Goal: Task Accomplishment & Management: Use online tool/utility

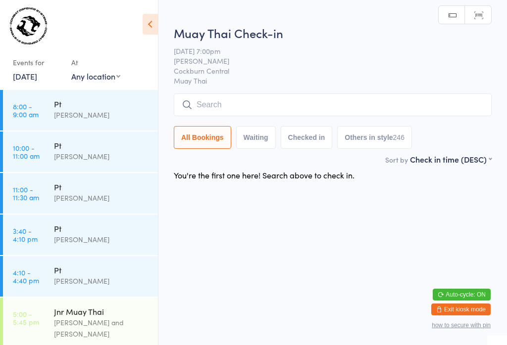
scroll to position [99, 0]
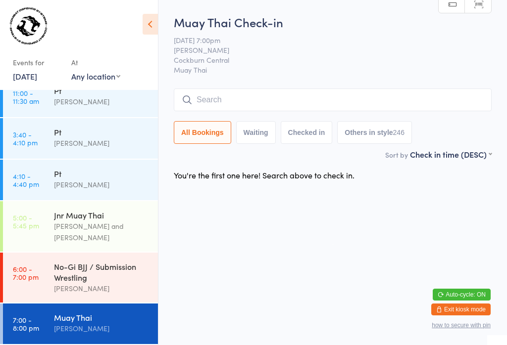
click at [359, 97] on input "search" at bounding box center [333, 100] width 318 height 23
click at [279, 97] on input "search" at bounding box center [333, 100] width 318 height 23
type input "Tris"
click at [476, 114] on button "Drop in" at bounding box center [462, 121] width 40 height 14
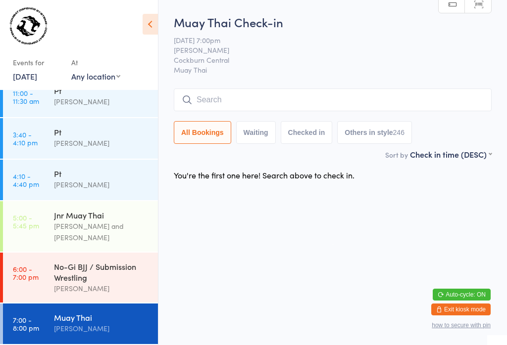
scroll to position [0, 0]
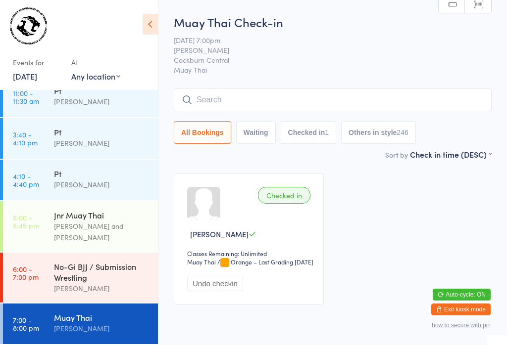
click at [260, 91] on input "search" at bounding box center [333, 100] width 318 height 23
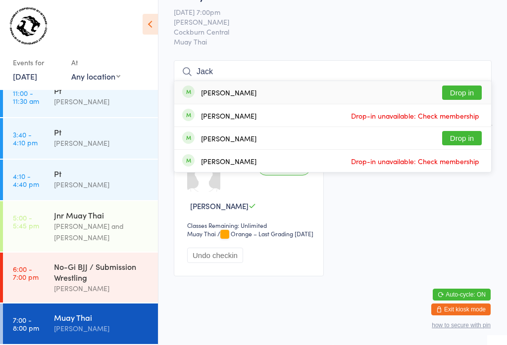
type input "Jack"
click at [460, 131] on button "Drop in" at bounding box center [462, 138] width 40 height 14
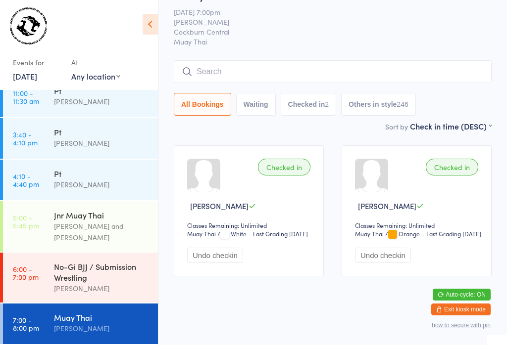
scroll to position [46, 0]
click at [62, 318] on div "Muay Thai" at bounding box center [101, 317] width 95 height 11
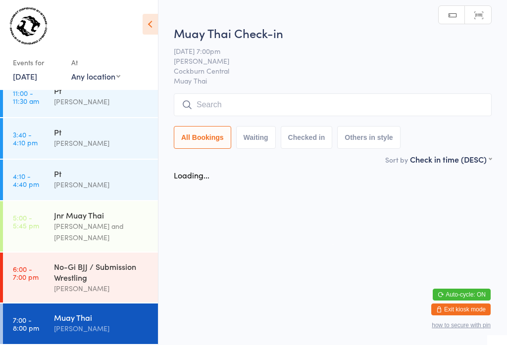
scroll to position [0, 0]
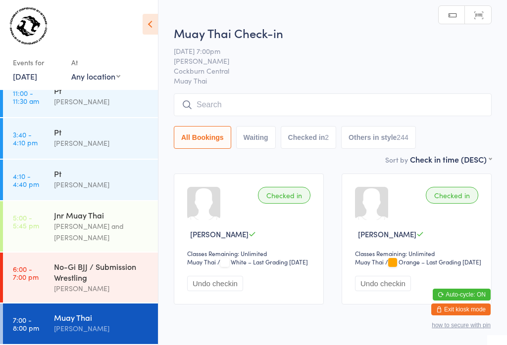
click at [254, 104] on input "search" at bounding box center [333, 104] width 318 height 23
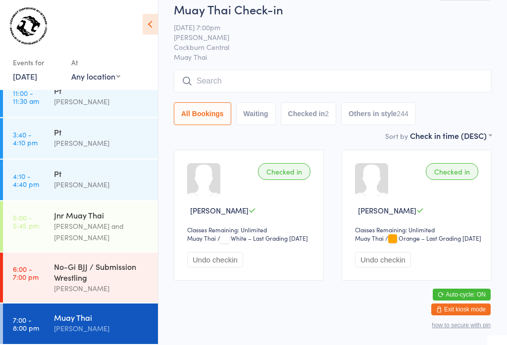
scroll to position [94, 0]
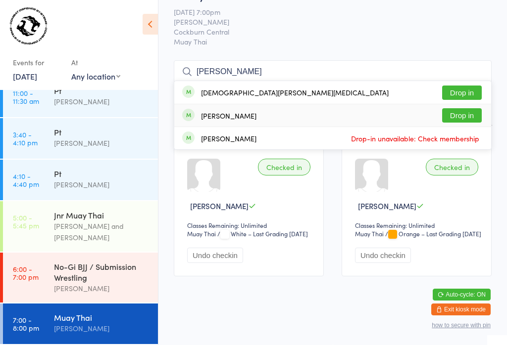
type input "[PERSON_NAME]"
click at [461, 108] on button "Drop in" at bounding box center [462, 115] width 40 height 14
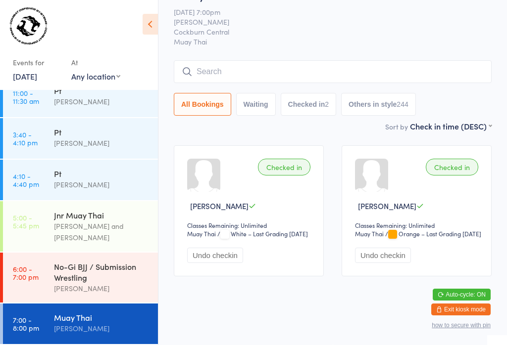
scroll to position [46, 0]
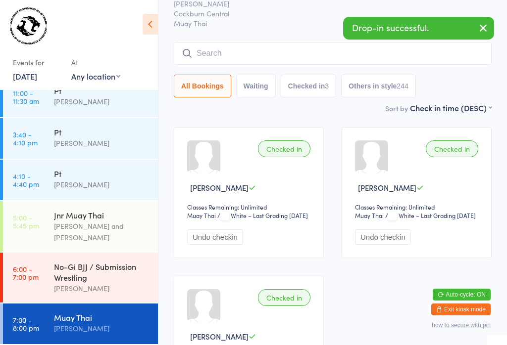
click at [236, 50] on input "search" at bounding box center [333, 53] width 318 height 23
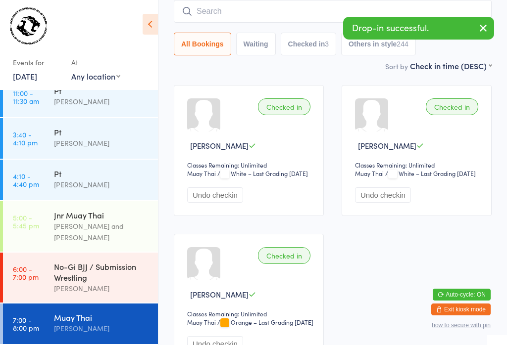
scroll to position [90, 0]
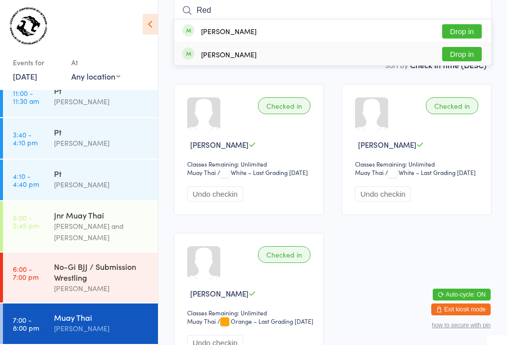
type input "Red"
click at [462, 58] on button "Drop in" at bounding box center [462, 54] width 40 height 14
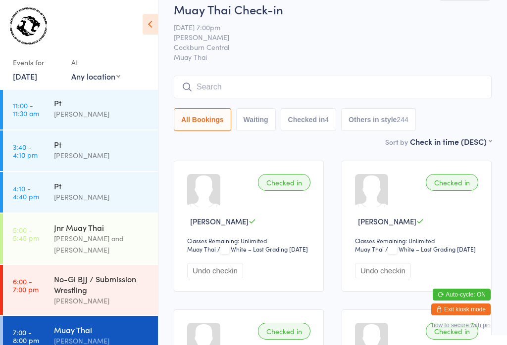
scroll to position [12, 0]
click at [254, 79] on input "search" at bounding box center [333, 87] width 318 height 23
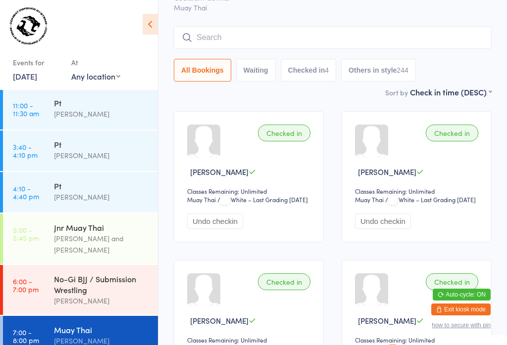
scroll to position [90, 0]
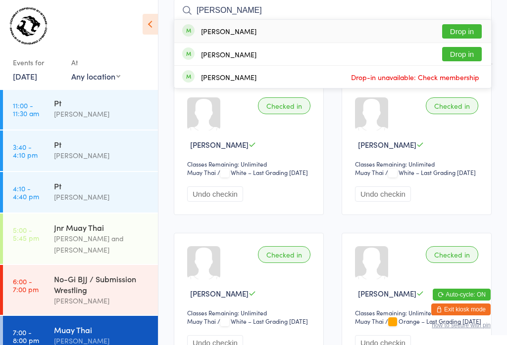
type input "[PERSON_NAME]"
click at [460, 31] on button "Drop in" at bounding box center [462, 31] width 40 height 14
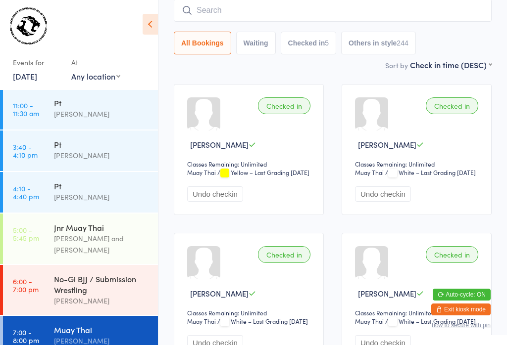
click at [225, 1] on input "search" at bounding box center [333, 10] width 318 height 23
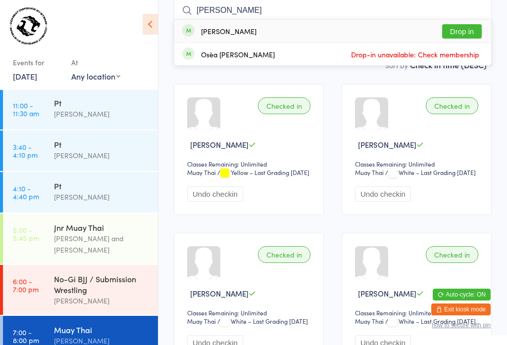
type input "[PERSON_NAME]"
click at [443, 24] on button "Drop in" at bounding box center [462, 31] width 40 height 14
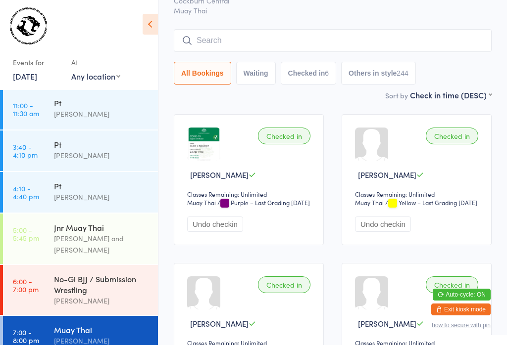
scroll to position [58, 0]
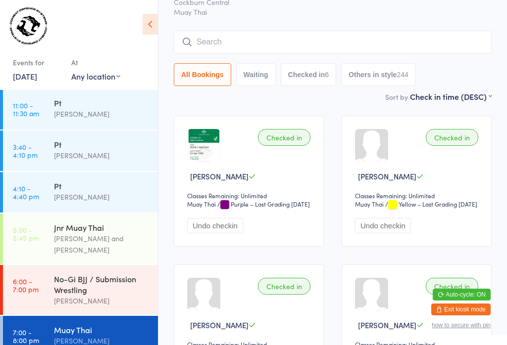
click at [276, 40] on input "search" at bounding box center [333, 42] width 318 height 23
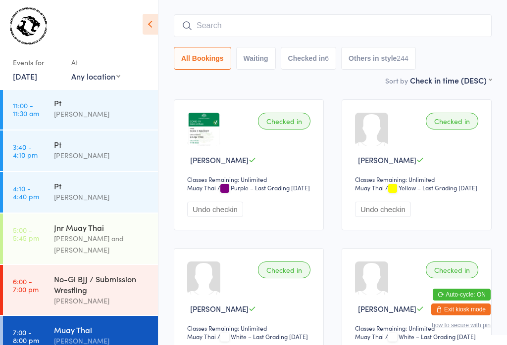
scroll to position [90, 0]
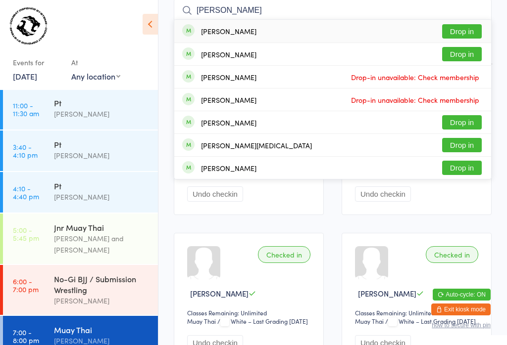
type input "[PERSON_NAME]"
click at [466, 31] on button "Drop in" at bounding box center [462, 31] width 40 height 14
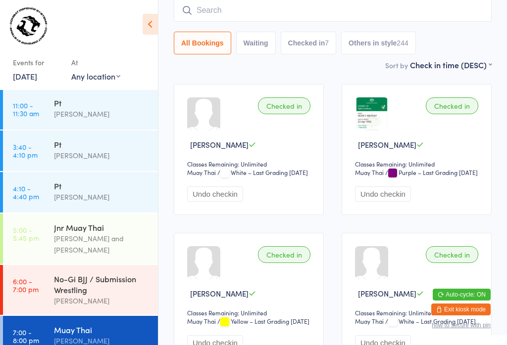
click at [381, 5] on input "search" at bounding box center [333, 10] width 318 height 23
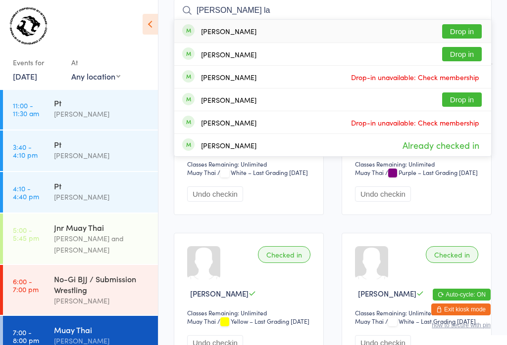
type input "[PERSON_NAME] la"
click at [462, 29] on button "Drop in" at bounding box center [462, 31] width 40 height 14
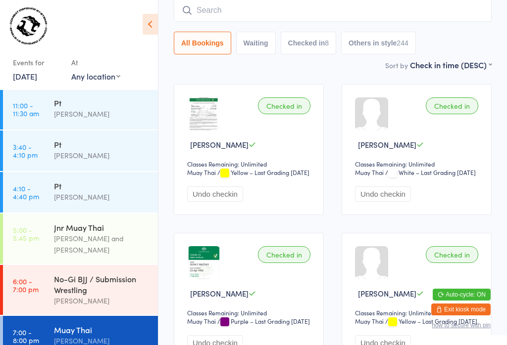
click at [264, 13] on input "search" at bounding box center [333, 10] width 318 height 23
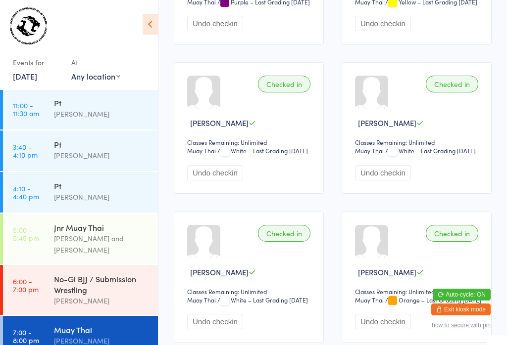
scroll to position [410, 0]
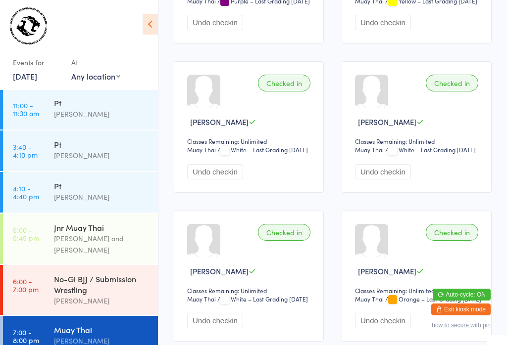
click at [100, 325] on div "Muay Thai" at bounding box center [101, 330] width 95 height 11
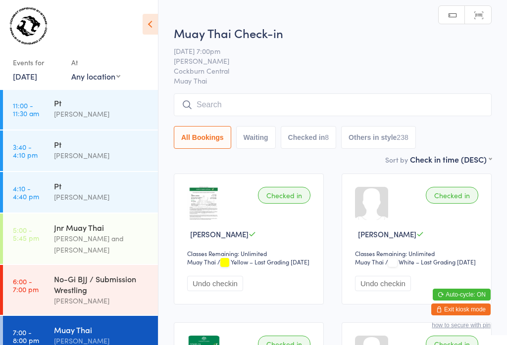
click at [251, 114] on input "search" at bounding box center [333, 104] width 318 height 23
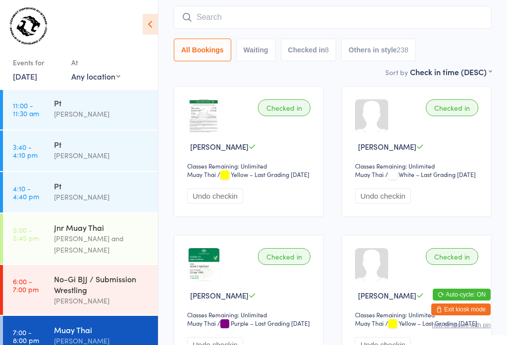
scroll to position [94, 0]
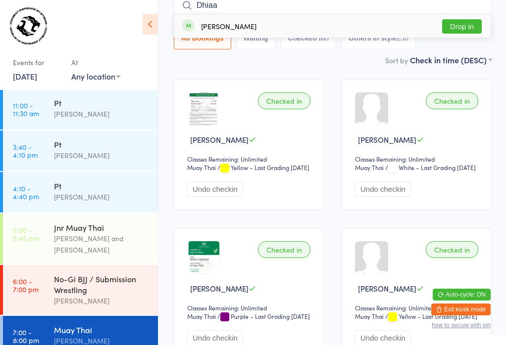
type input "Dhiaa"
click at [461, 26] on button "Drop in" at bounding box center [462, 26] width 40 height 14
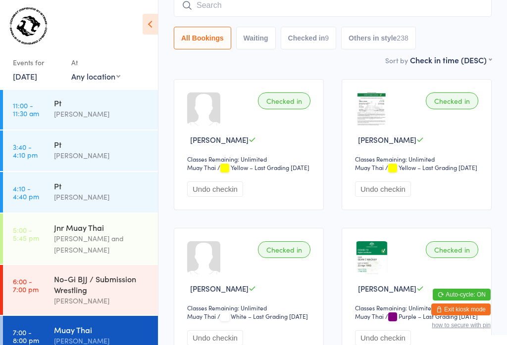
scroll to position [99, 0]
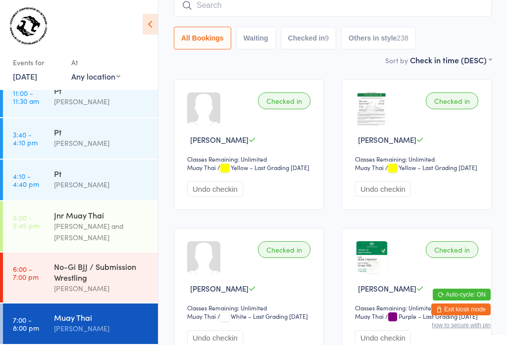
click at [251, 4] on input "search" at bounding box center [333, 5] width 318 height 23
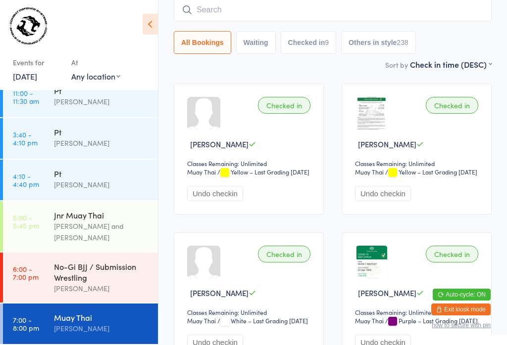
scroll to position [90, 0]
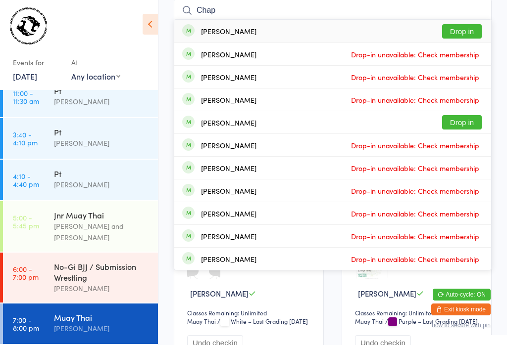
type input "Chap"
click at [464, 26] on button "Drop in" at bounding box center [462, 31] width 40 height 14
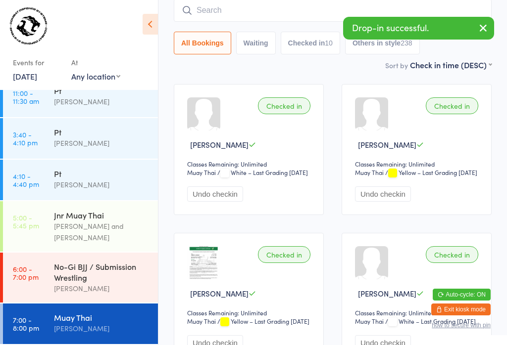
click at [289, 5] on input "search" at bounding box center [333, 10] width 318 height 23
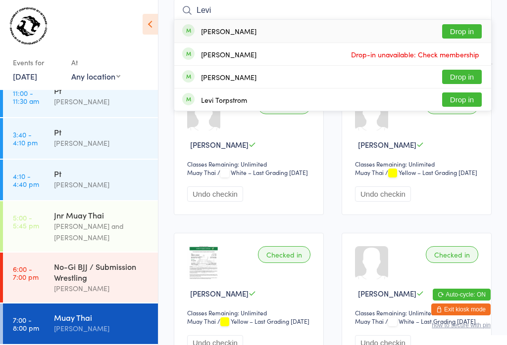
type input "Levi"
click at [461, 29] on button "Drop in" at bounding box center [462, 31] width 40 height 14
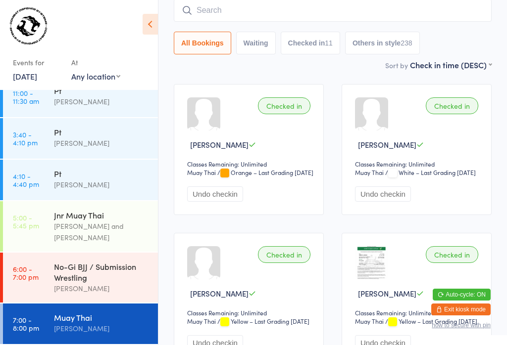
click at [269, 12] on input "search" at bounding box center [333, 10] width 318 height 23
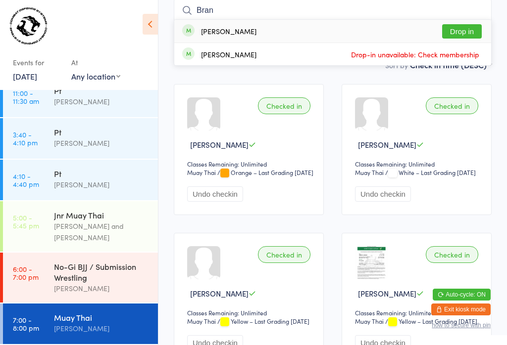
type input "Bran"
click at [463, 29] on button "Drop in" at bounding box center [462, 31] width 40 height 14
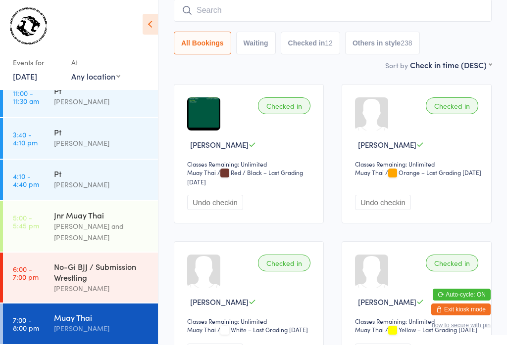
click at [266, 11] on input "search" at bounding box center [333, 10] width 318 height 23
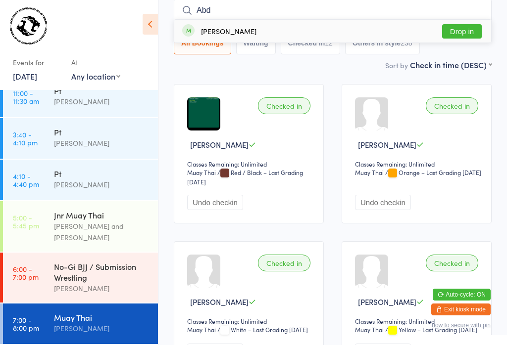
type input "Abd"
click at [458, 30] on button "Drop in" at bounding box center [462, 31] width 40 height 14
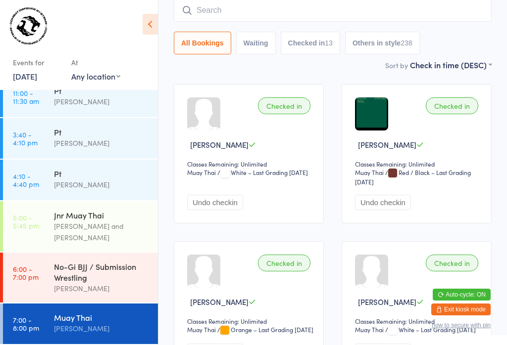
click at [231, 9] on input "search" at bounding box center [333, 10] width 318 height 23
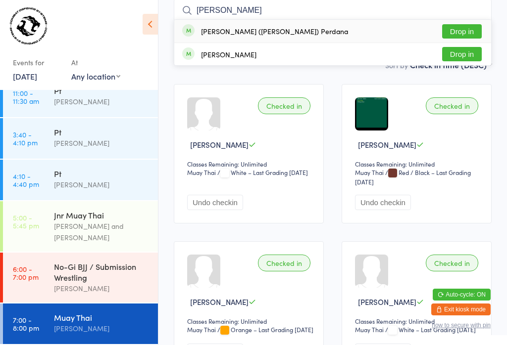
type input "[PERSON_NAME]"
click at [456, 28] on button "Drop in" at bounding box center [462, 31] width 40 height 14
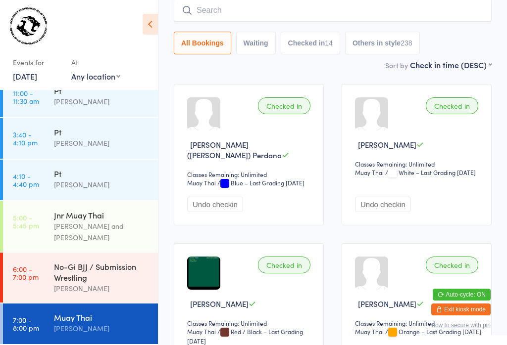
click at [293, 10] on input "search" at bounding box center [333, 10] width 318 height 23
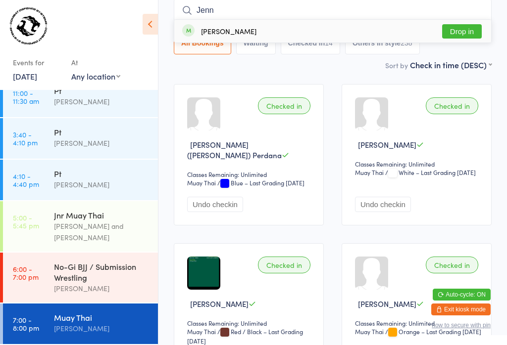
type input "Jenn"
click at [455, 29] on button "Drop in" at bounding box center [462, 31] width 40 height 14
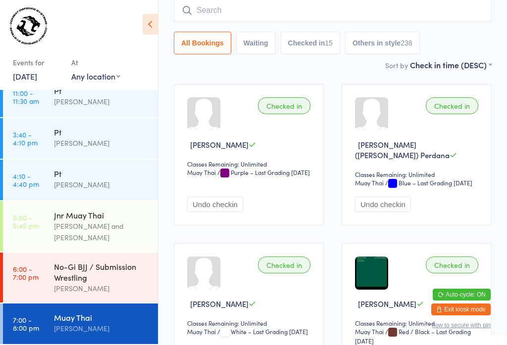
click at [272, 8] on input "search" at bounding box center [333, 10] width 318 height 23
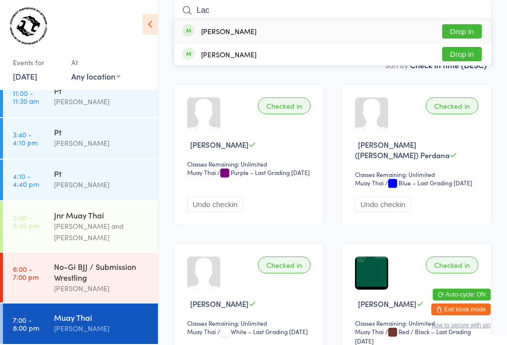
type input "Lac"
click at [465, 31] on button "Drop in" at bounding box center [462, 31] width 40 height 14
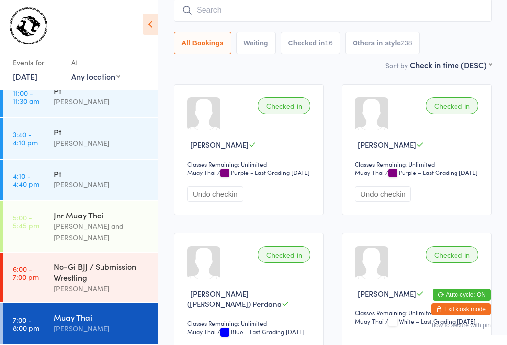
click at [214, 14] on input "search" at bounding box center [333, 10] width 318 height 23
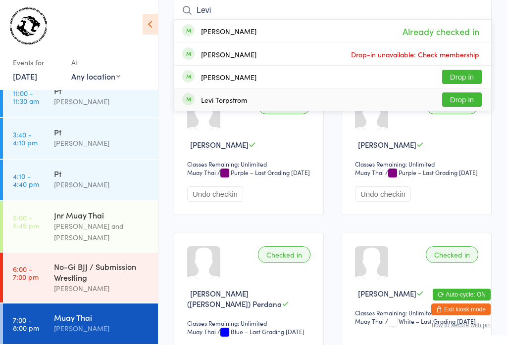
type input "Levi"
click at [465, 103] on button "Drop in" at bounding box center [462, 100] width 40 height 14
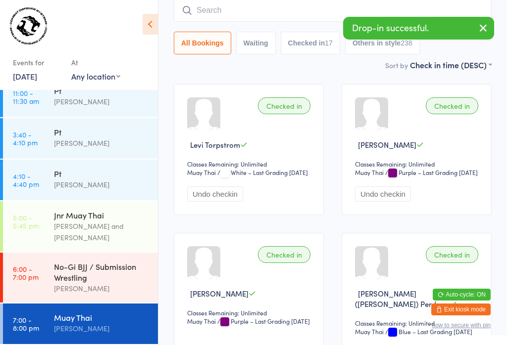
click at [327, 8] on input "search" at bounding box center [333, 10] width 318 height 23
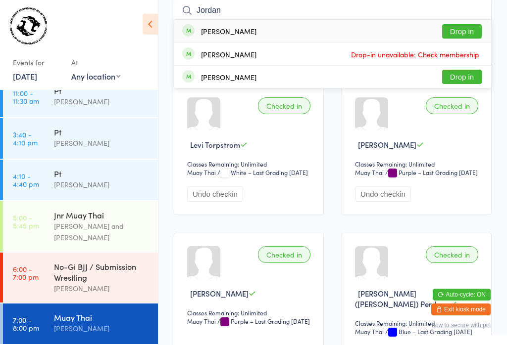
type input "Jordan"
click at [464, 30] on button "Drop in" at bounding box center [462, 31] width 40 height 14
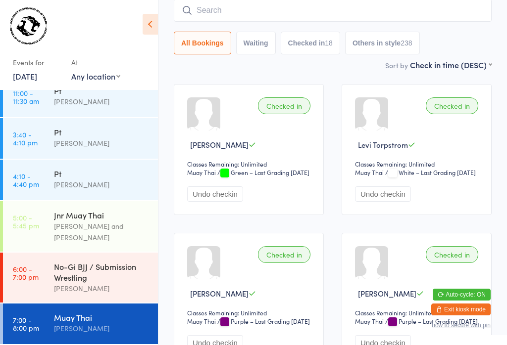
click at [275, 1] on input "search" at bounding box center [333, 10] width 318 height 23
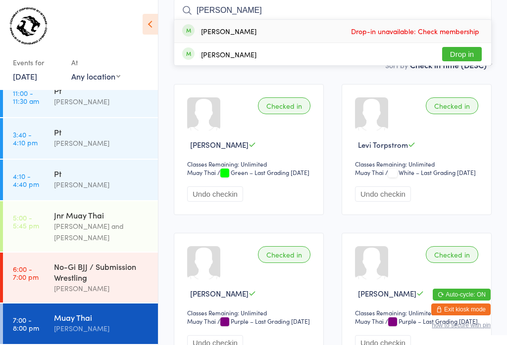
type input "[PERSON_NAME]"
click at [455, 51] on button "Drop in" at bounding box center [462, 54] width 40 height 14
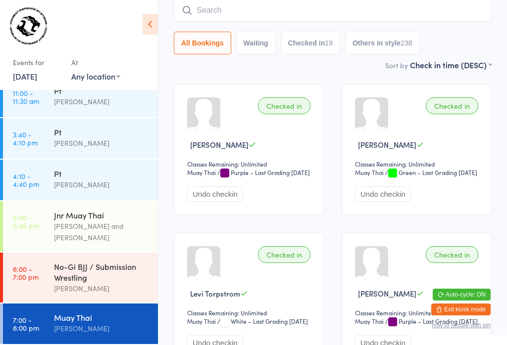
click at [243, 12] on input "search" at bounding box center [333, 10] width 318 height 23
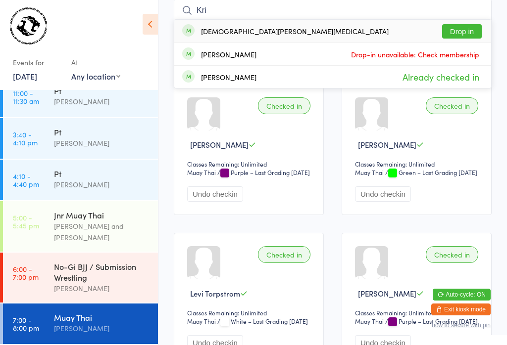
type input "Kri"
click at [457, 31] on button "Drop in" at bounding box center [462, 31] width 40 height 14
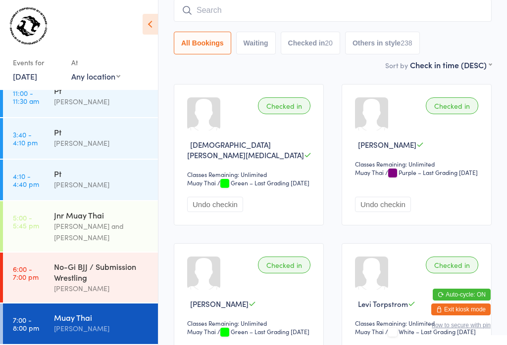
click at [326, 7] on input "search" at bounding box center [333, 10] width 318 height 23
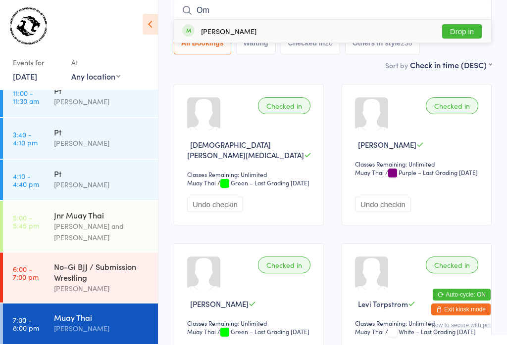
type input "Om"
click at [459, 32] on button "Drop in" at bounding box center [462, 31] width 40 height 14
